Goal: Task Accomplishment & Management: Manage account settings

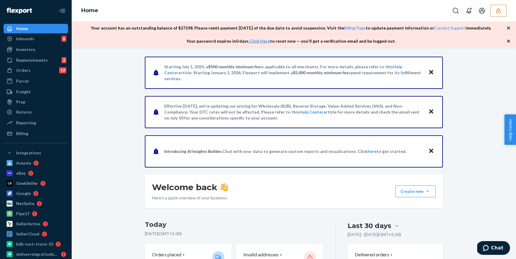
click at [491, 11] on button "button" at bounding box center [498, 11] width 16 height 12
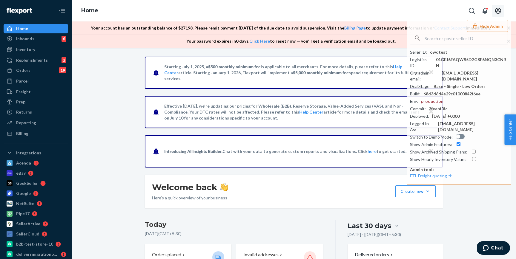
click at [497, 12] on icon "Open account menu" at bounding box center [497, 10] width 7 height 7
click at [488, 24] on button "Hide Admin" at bounding box center [487, 26] width 41 height 12
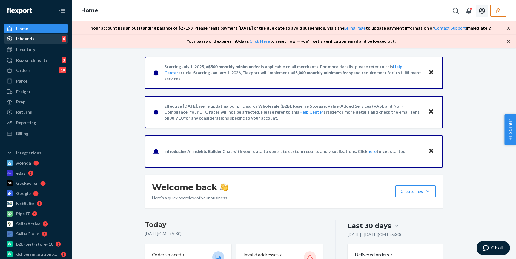
click at [26, 36] on div "Inbounds" at bounding box center [25, 39] width 18 height 6
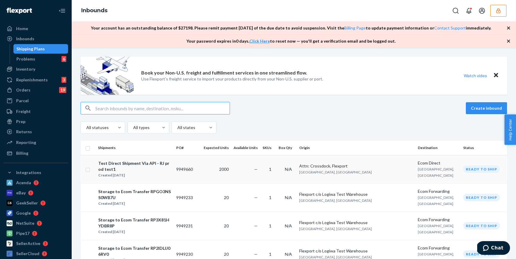
click at [174, 161] on td "Test Direct Shipment Via API - RJ prod test1 Created [DATE]" at bounding box center [135, 169] width 78 height 28
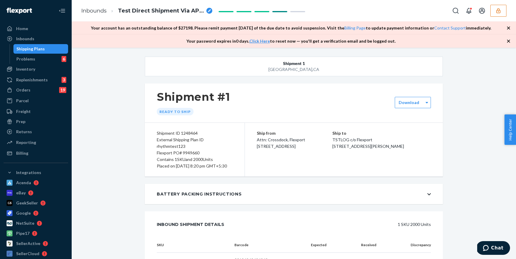
click at [102, 7] on link "Inbounds" at bounding box center [93, 10] width 25 height 7
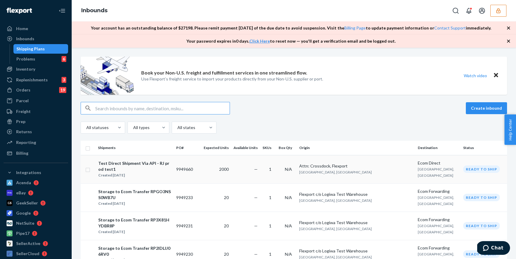
click at [88, 168] on input "checkbox" at bounding box center [87, 169] width 5 height 6
checkbox input "true"
click at [455, 111] on div "Delete" at bounding box center [446, 108] width 20 height 6
